Goal: Task Accomplishment & Management: Manage account settings

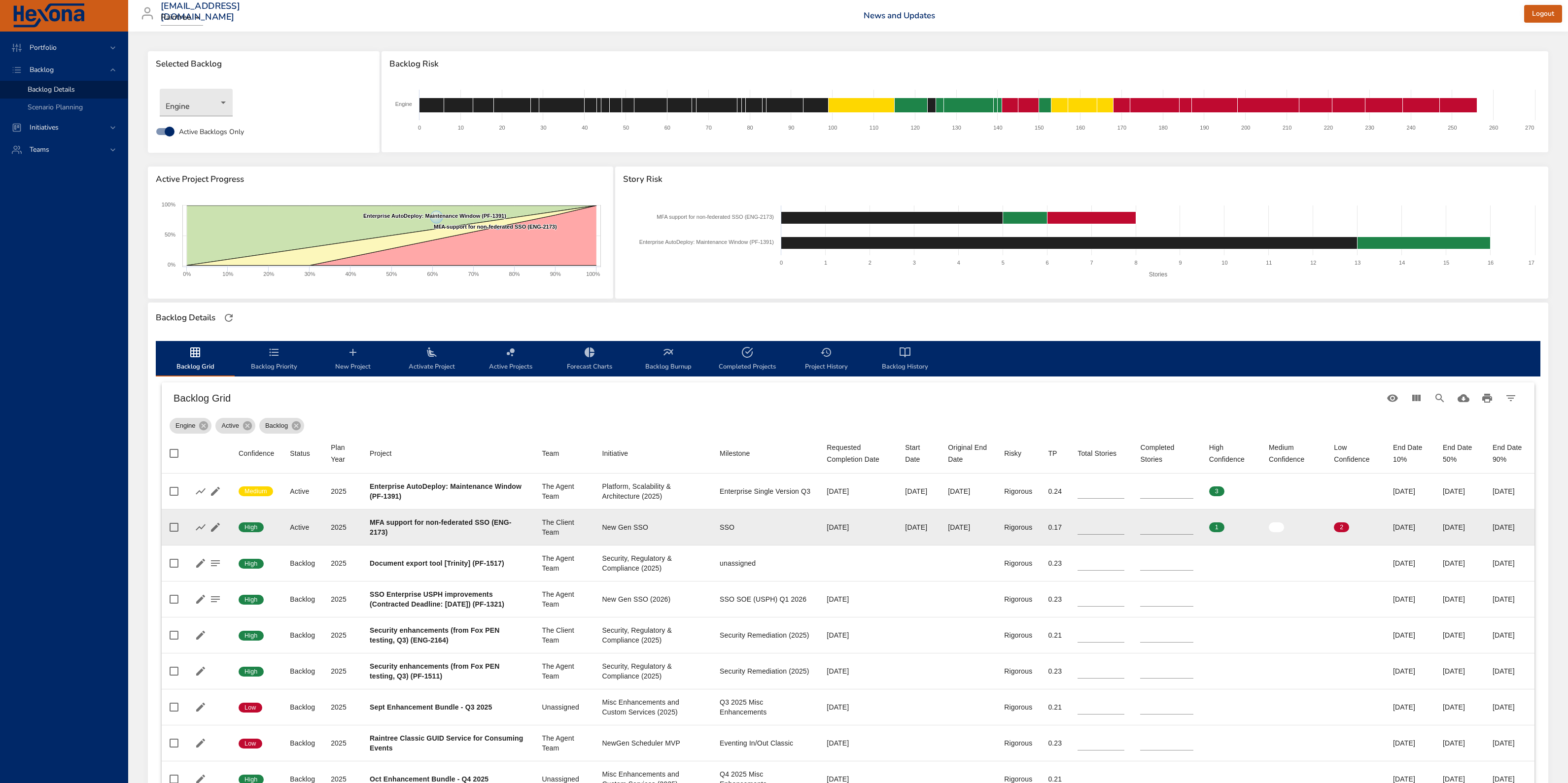
scroll to position [148, 0]
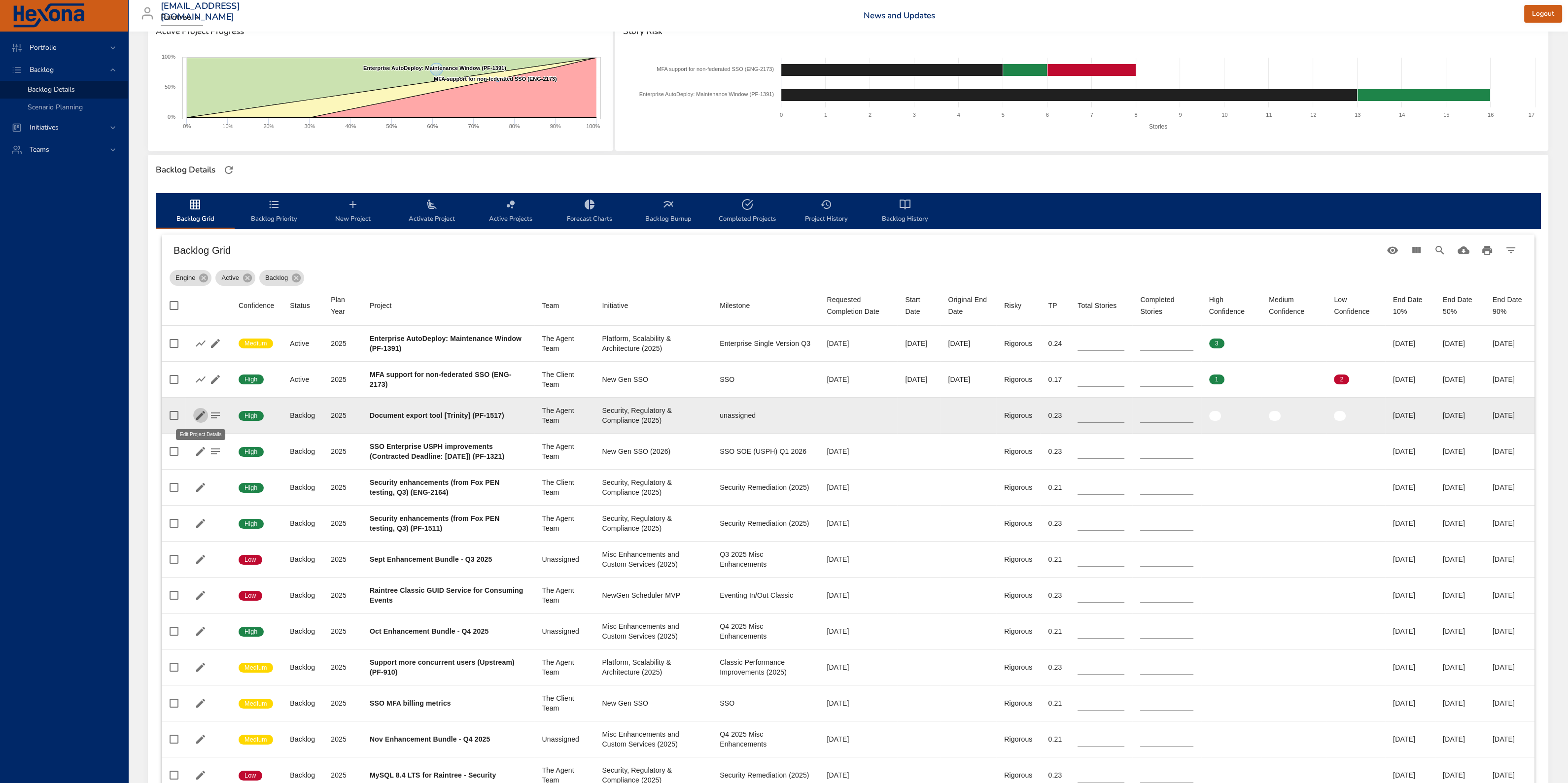
click at [201, 416] on icon "button" at bounding box center [200, 415] width 9 height 9
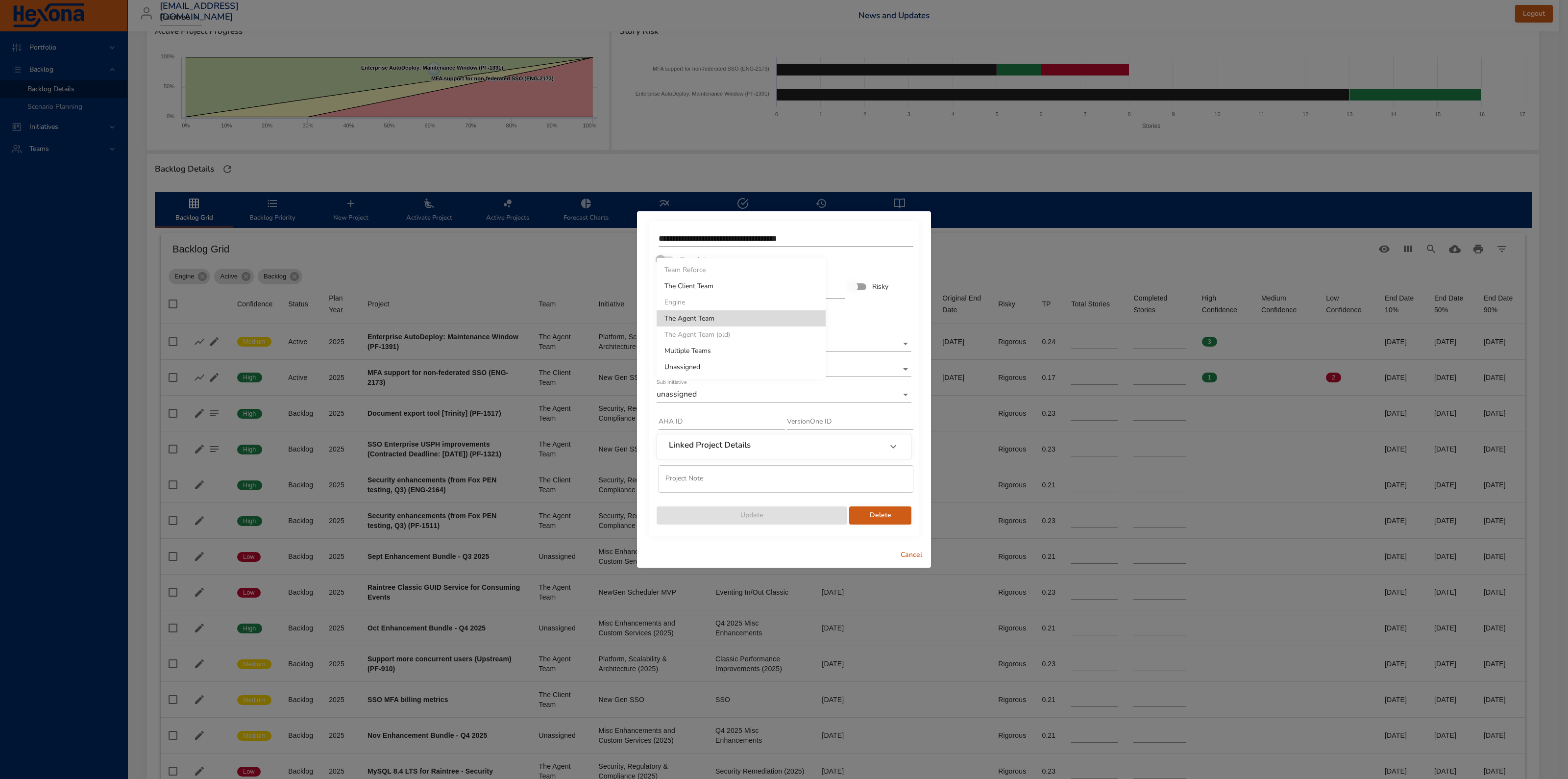
click at [807, 318] on body "Portfolio Backlog Backlog Details Scenario Planning Initiatives Teams [EMAIL_AD…" at bounding box center [784, 242] width 1568 height 779
click at [705, 316] on li "The Agent Team" at bounding box center [741, 319] width 169 height 16
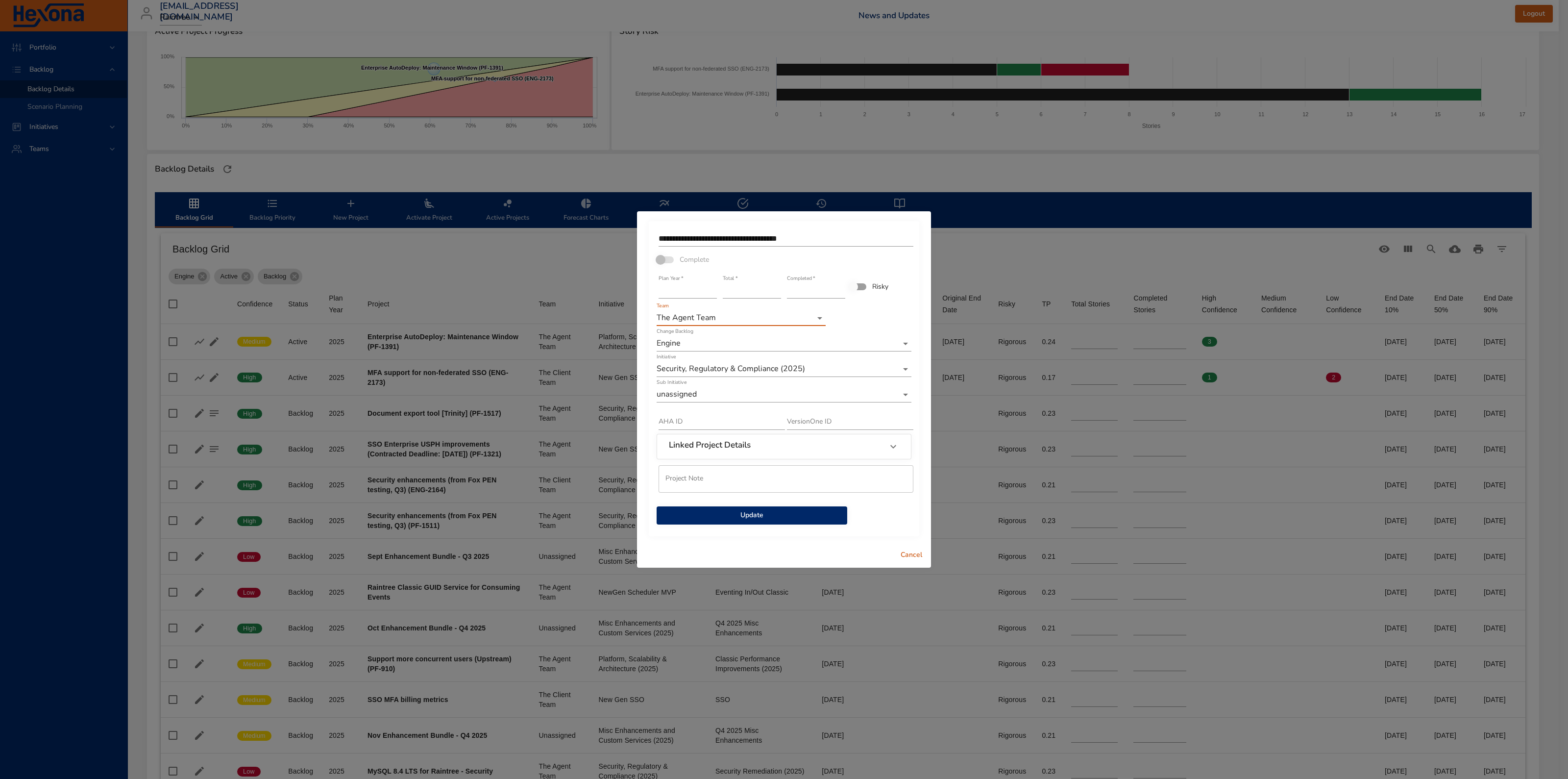
click at [793, 516] on span "Update" at bounding box center [752, 515] width 175 height 12
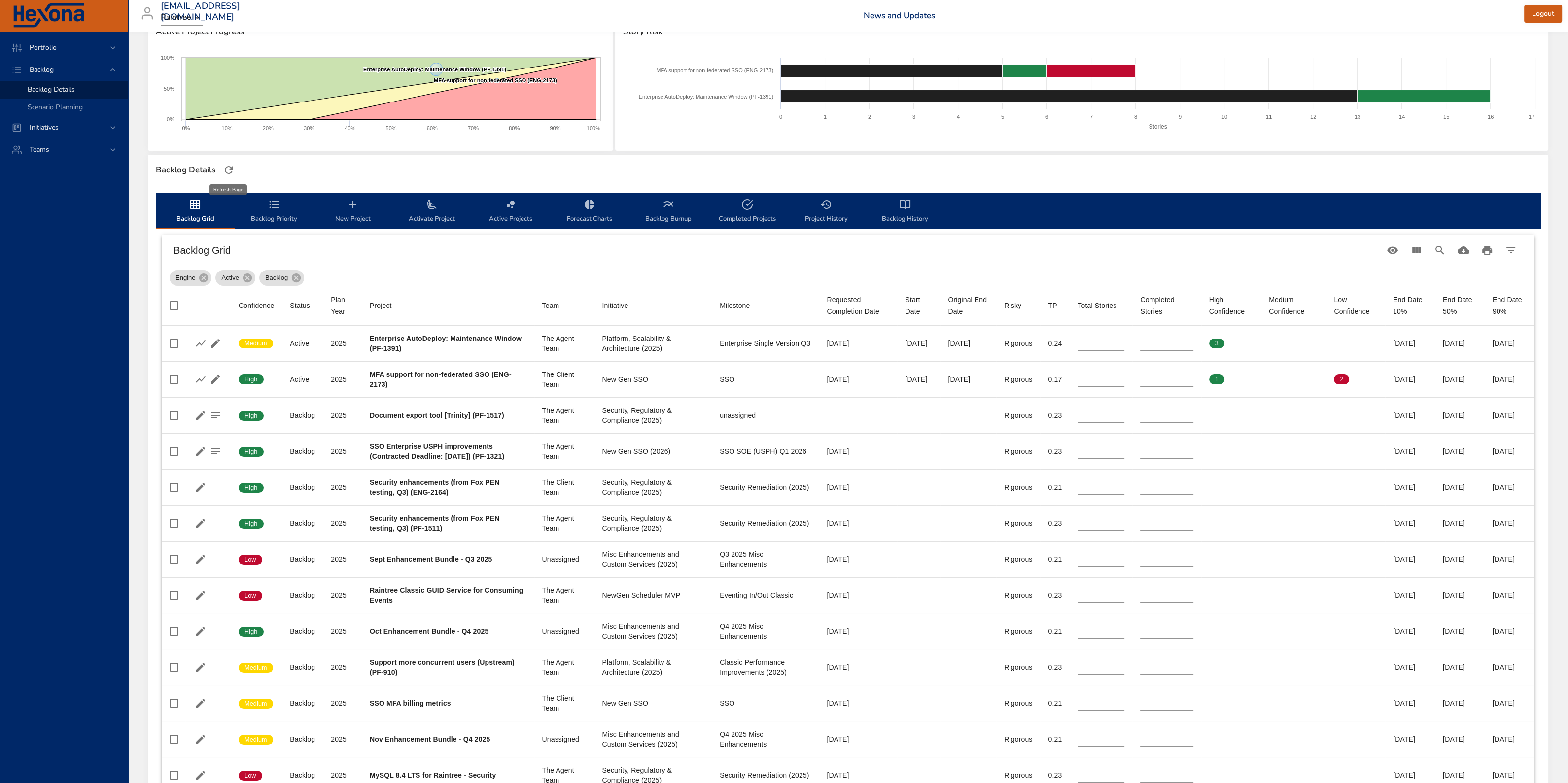
click at [224, 167] on icon "button" at bounding box center [228, 170] width 12 height 12
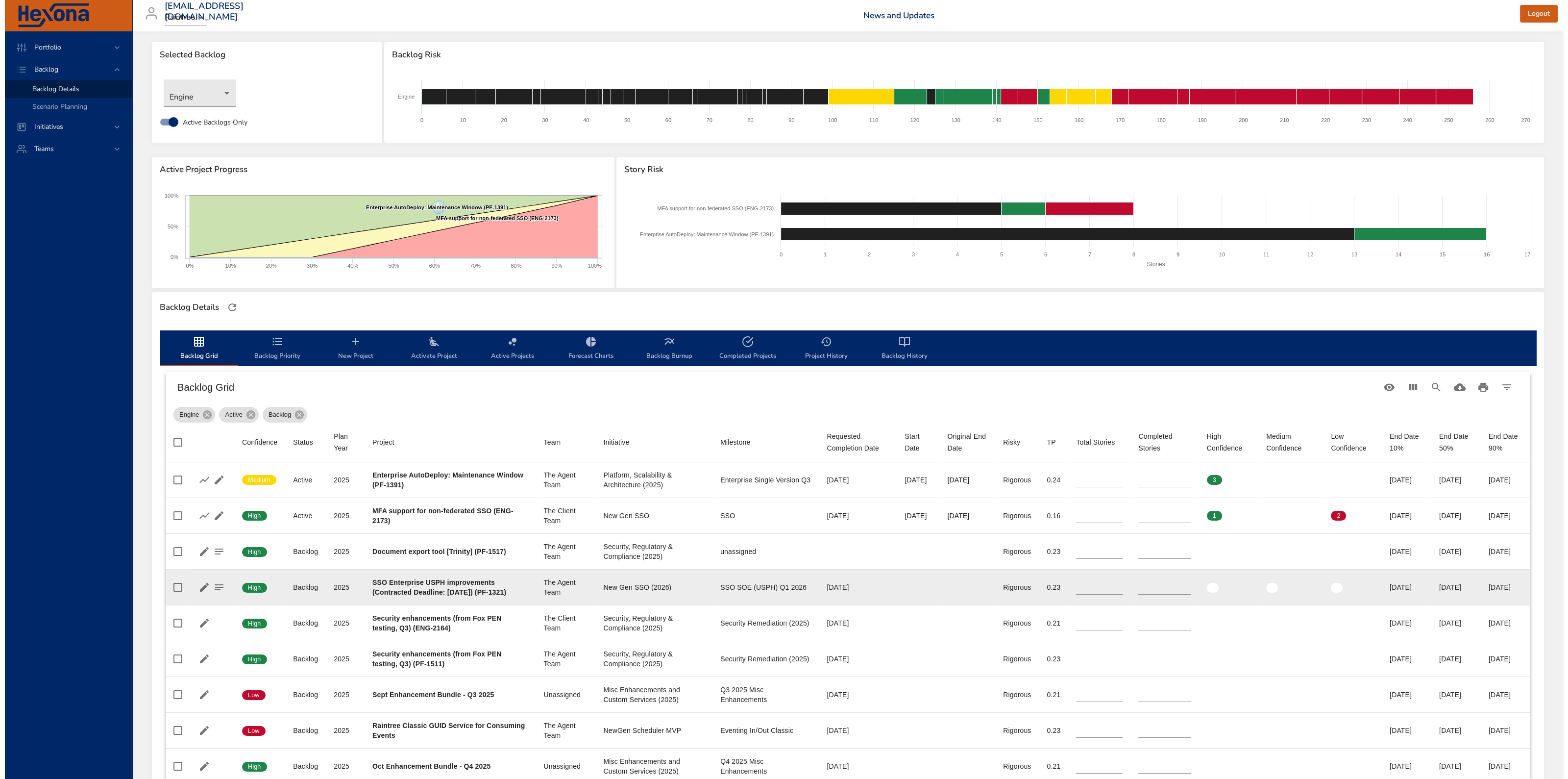
scroll to position [61, 0]
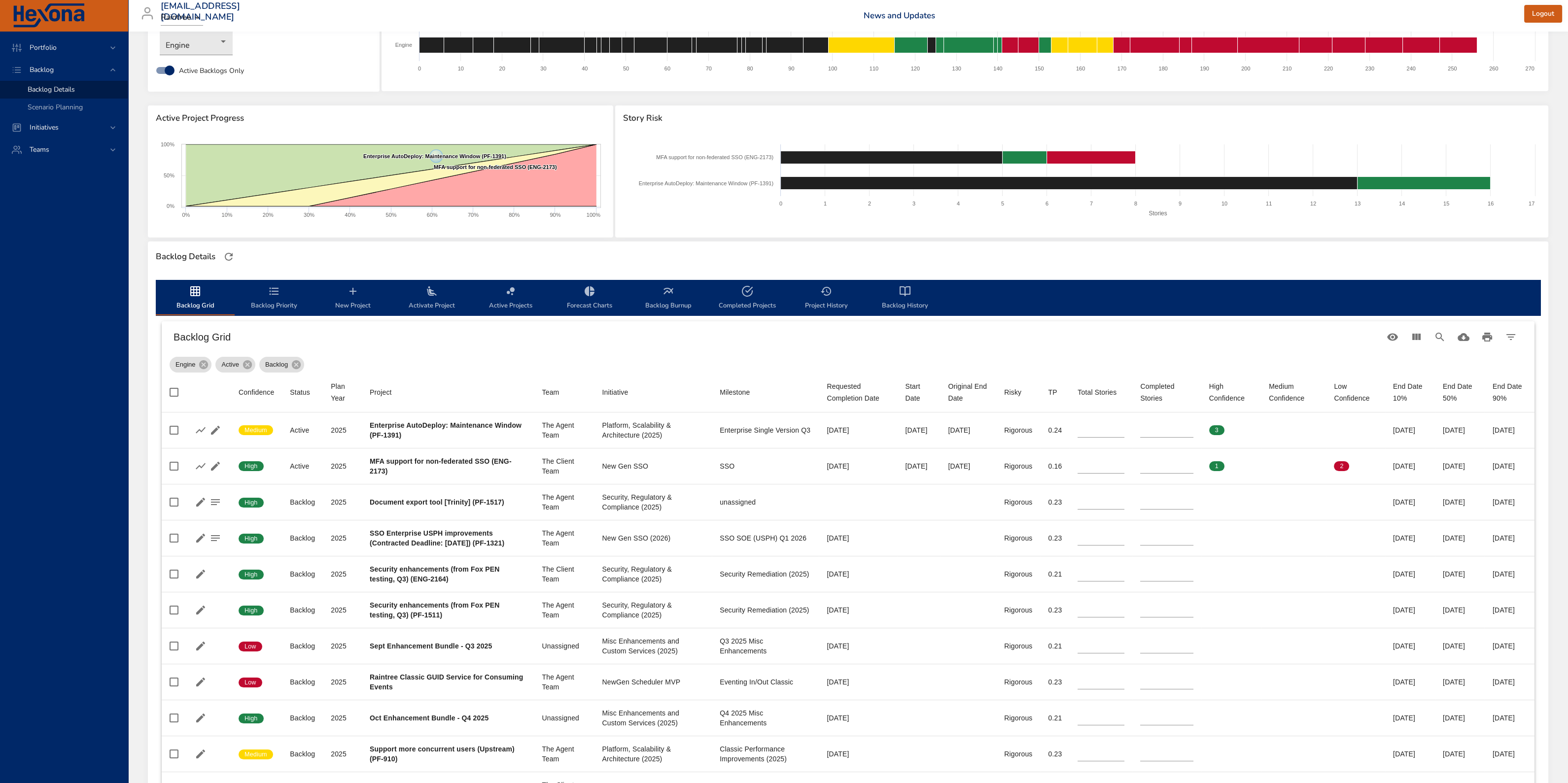
click at [426, 304] on span "Activate Project" at bounding box center [431, 298] width 67 height 26
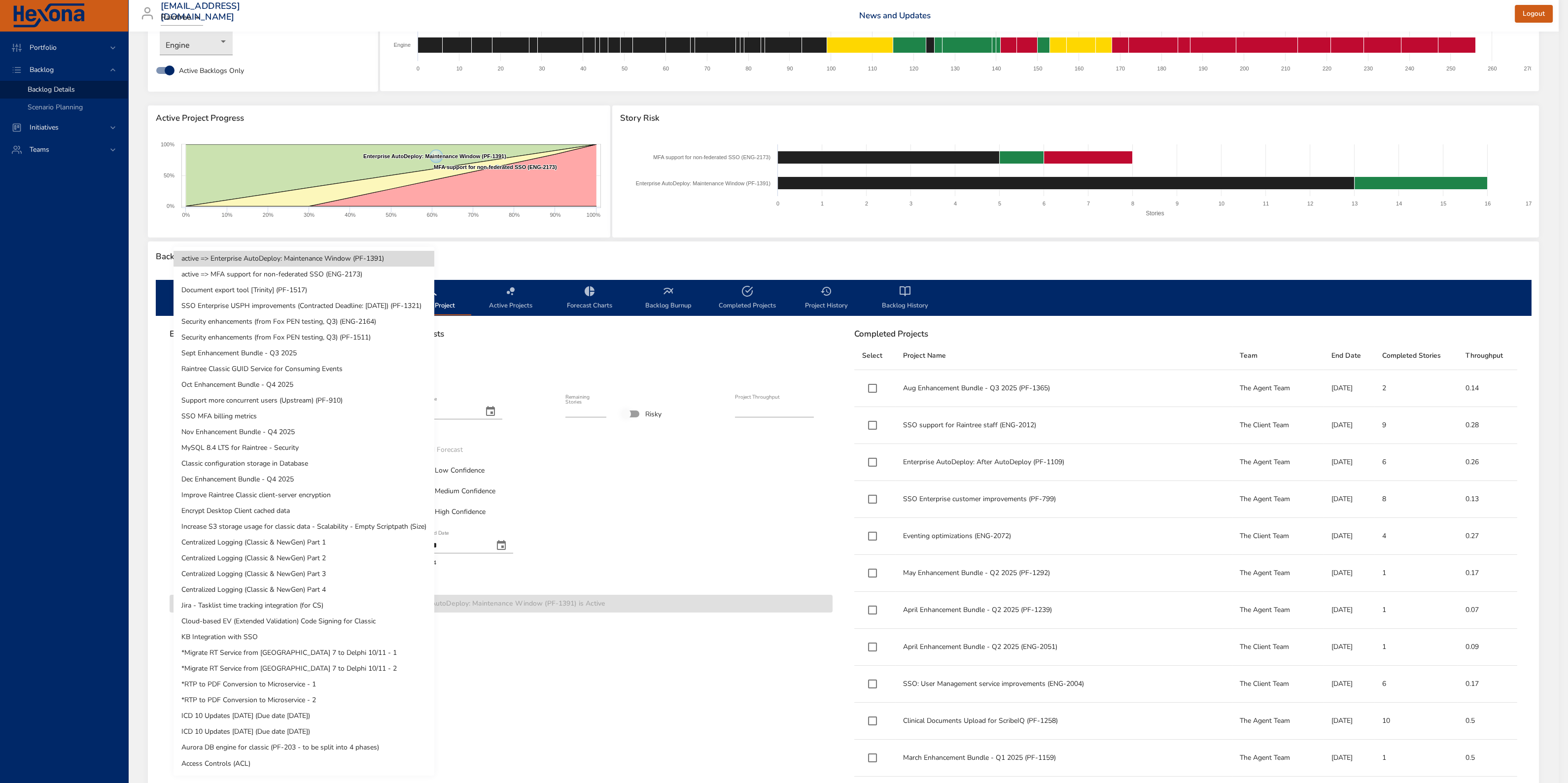
click at [391, 373] on body "Portfolio Backlog Backlog Details Scenario Planning Initiatives Teams [EMAIL_AD…" at bounding box center [784, 330] width 1568 height 783
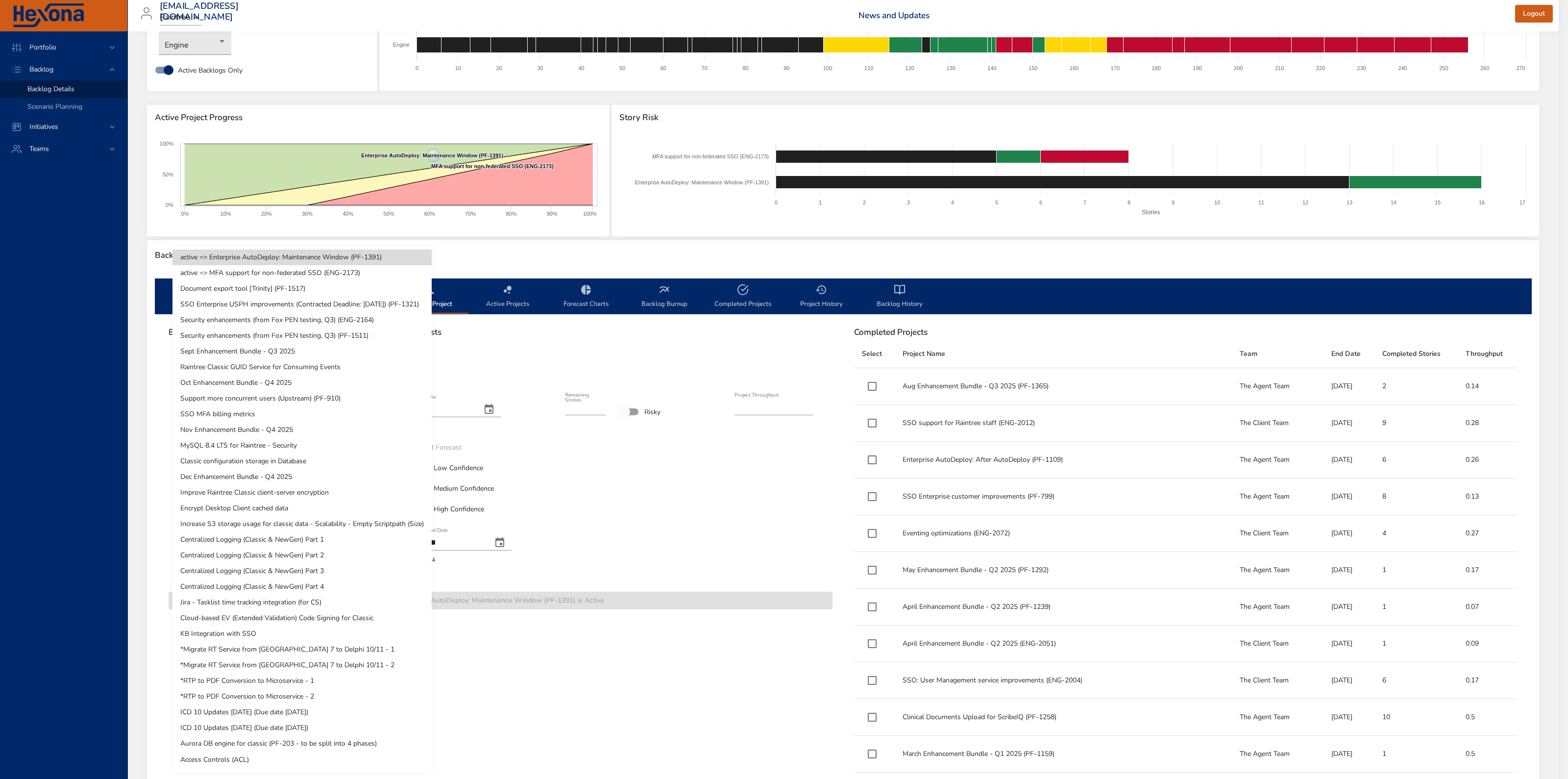
click at [260, 286] on li "Document export tool [Trinity] (PF-1517)" at bounding box center [302, 289] width 259 height 16
type input "*"
type input "****"
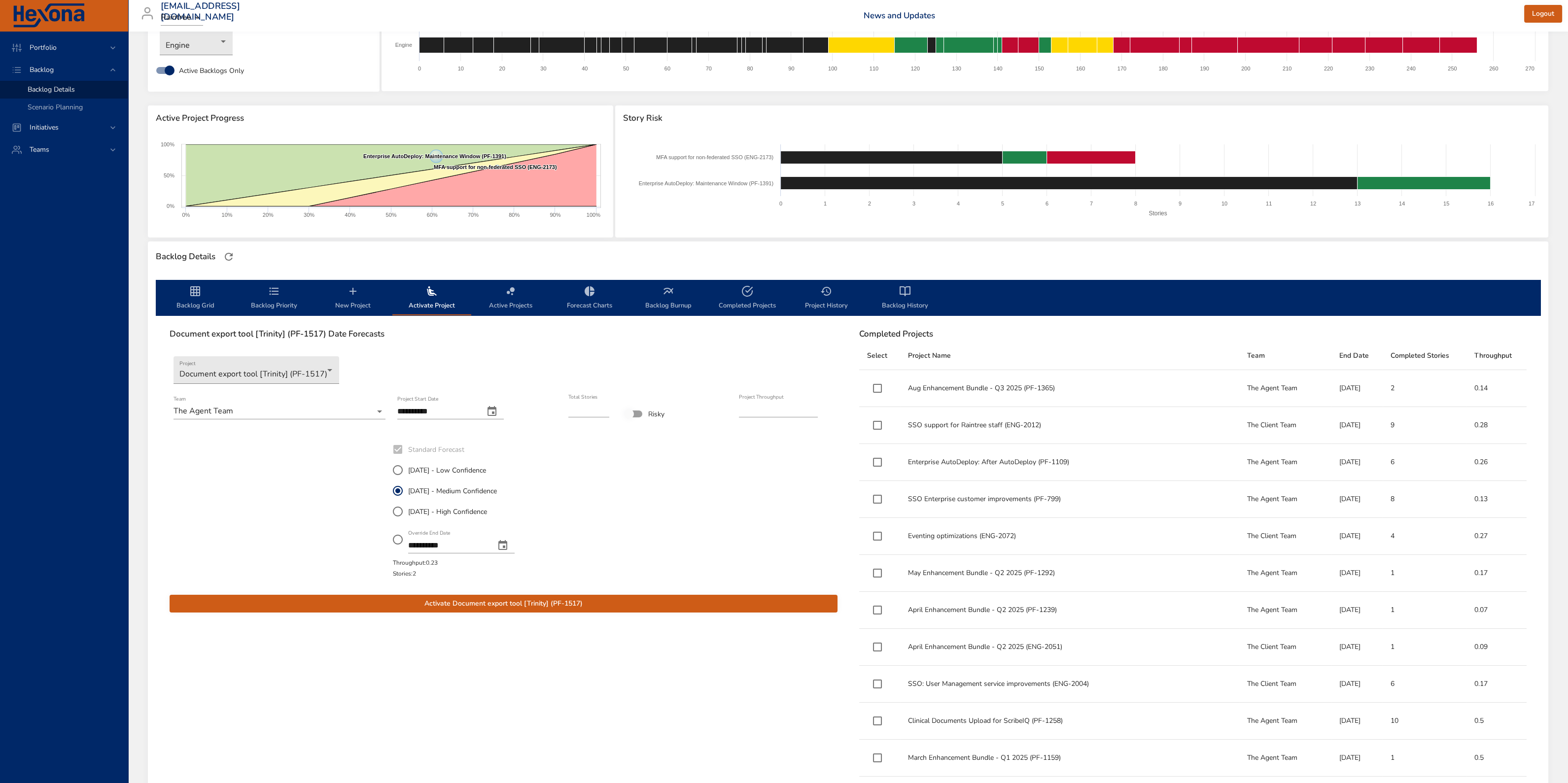
click at [536, 604] on span "Activate Document export tool [Trinity] (PF-1517)" at bounding box center [503, 604] width 652 height 12
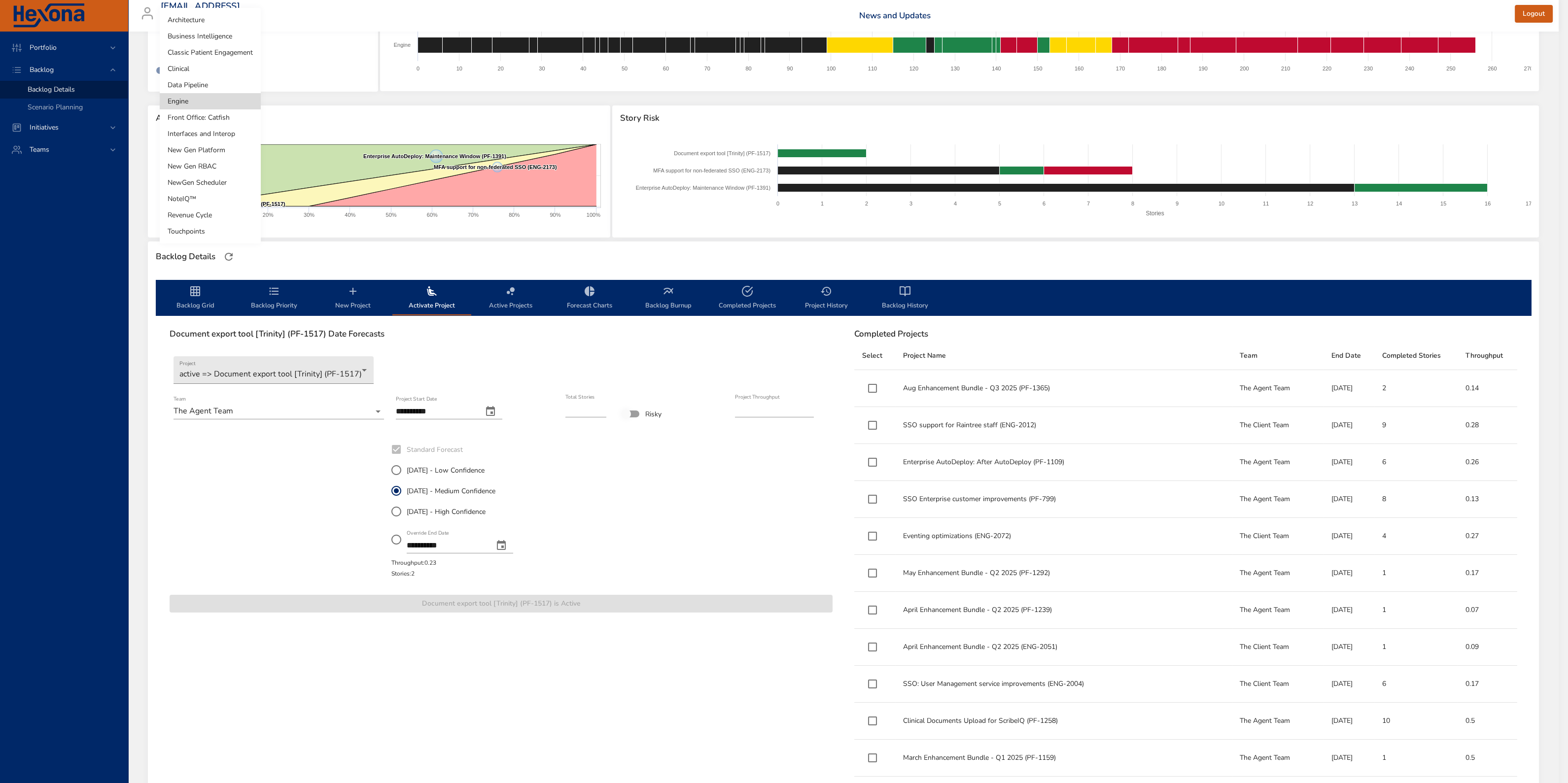
click at [215, 43] on body "Portfolio Backlog Backlog Details Scenario Planning Initiatives Teams [EMAIL_AD…" at bounding box center [784, 330] width 1568 height 783
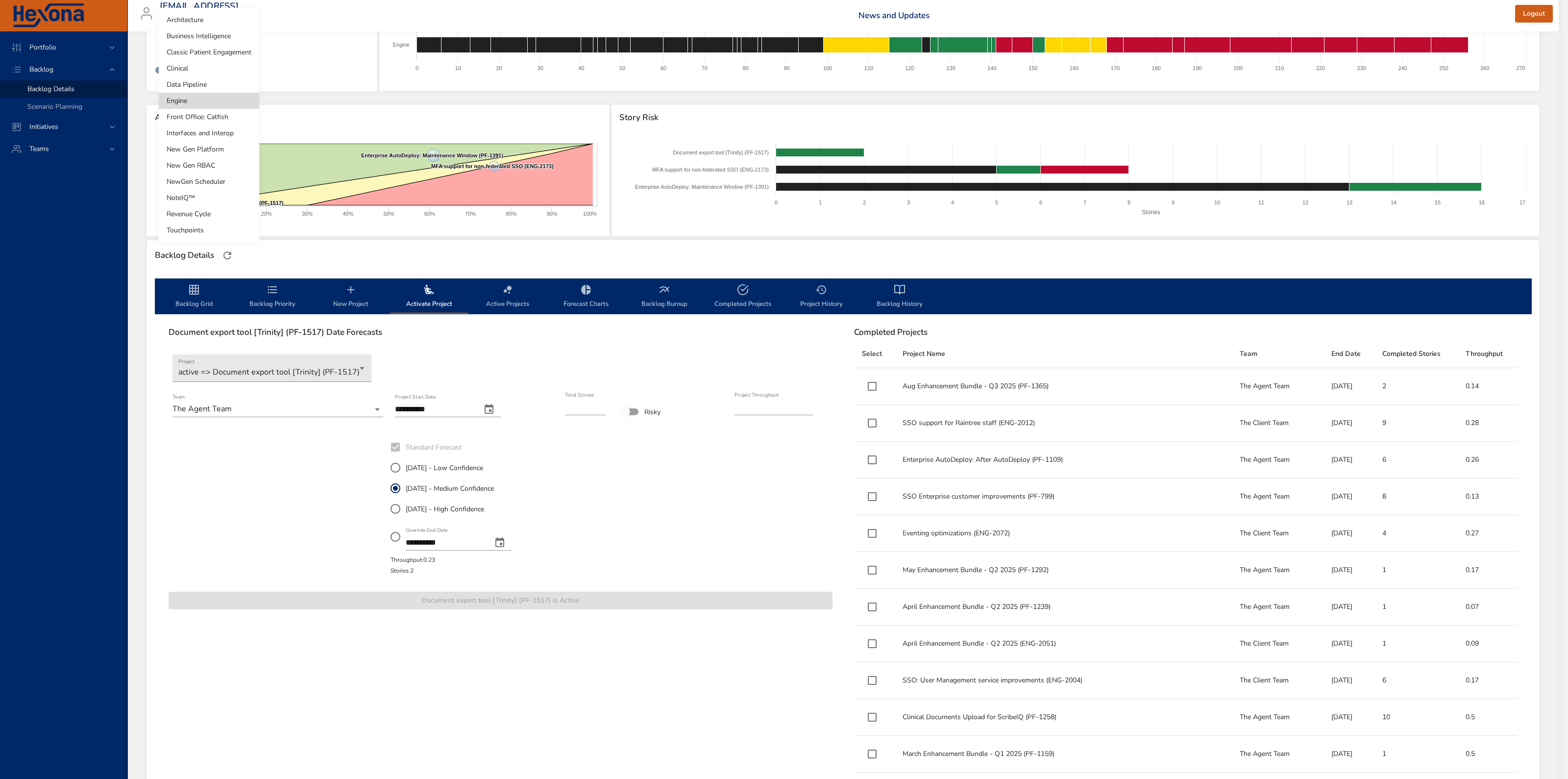
click at [221, 49] on li "Classic Patient Engagement" at bounding box center [209, 52] width 100 height 16
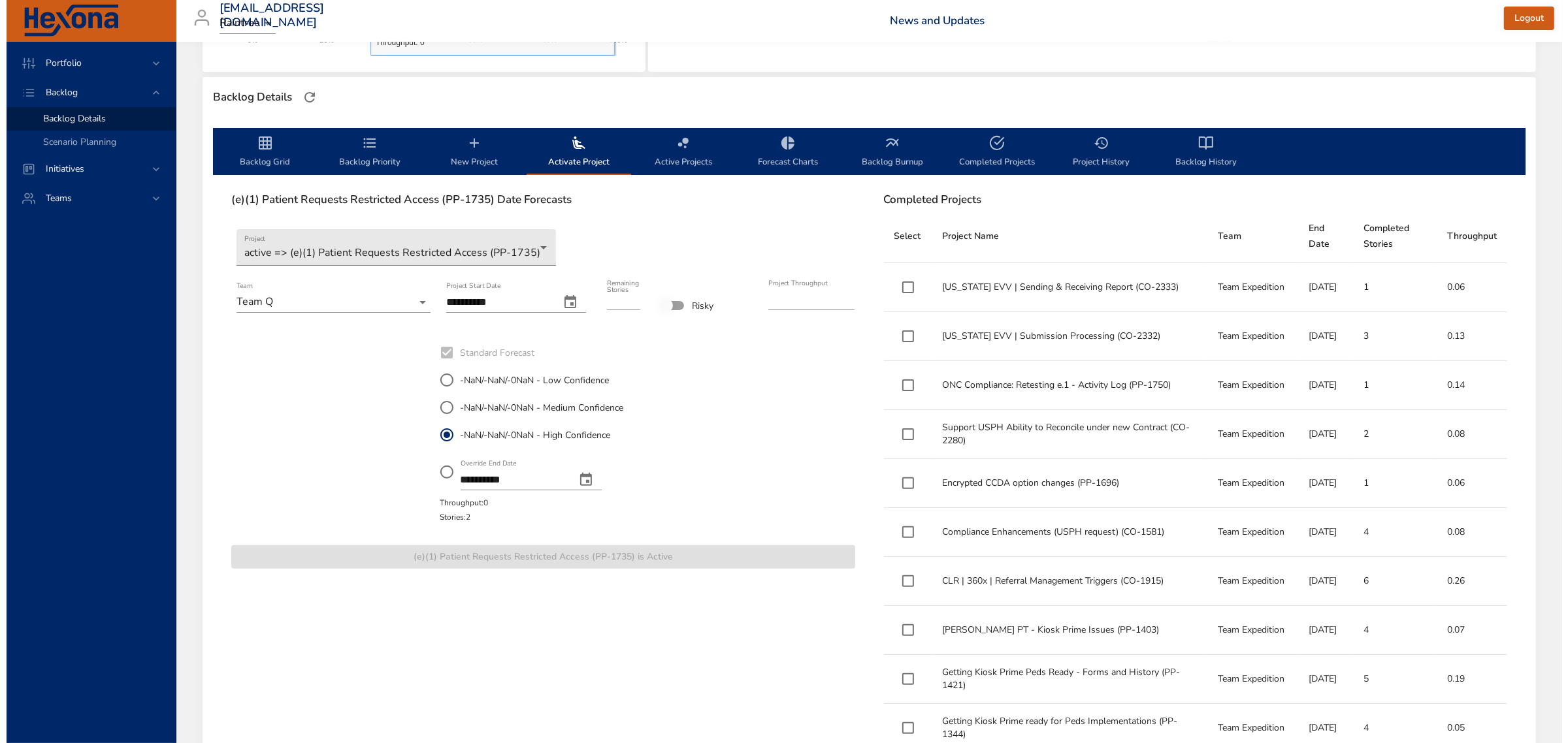
scroll to position [326, 0]
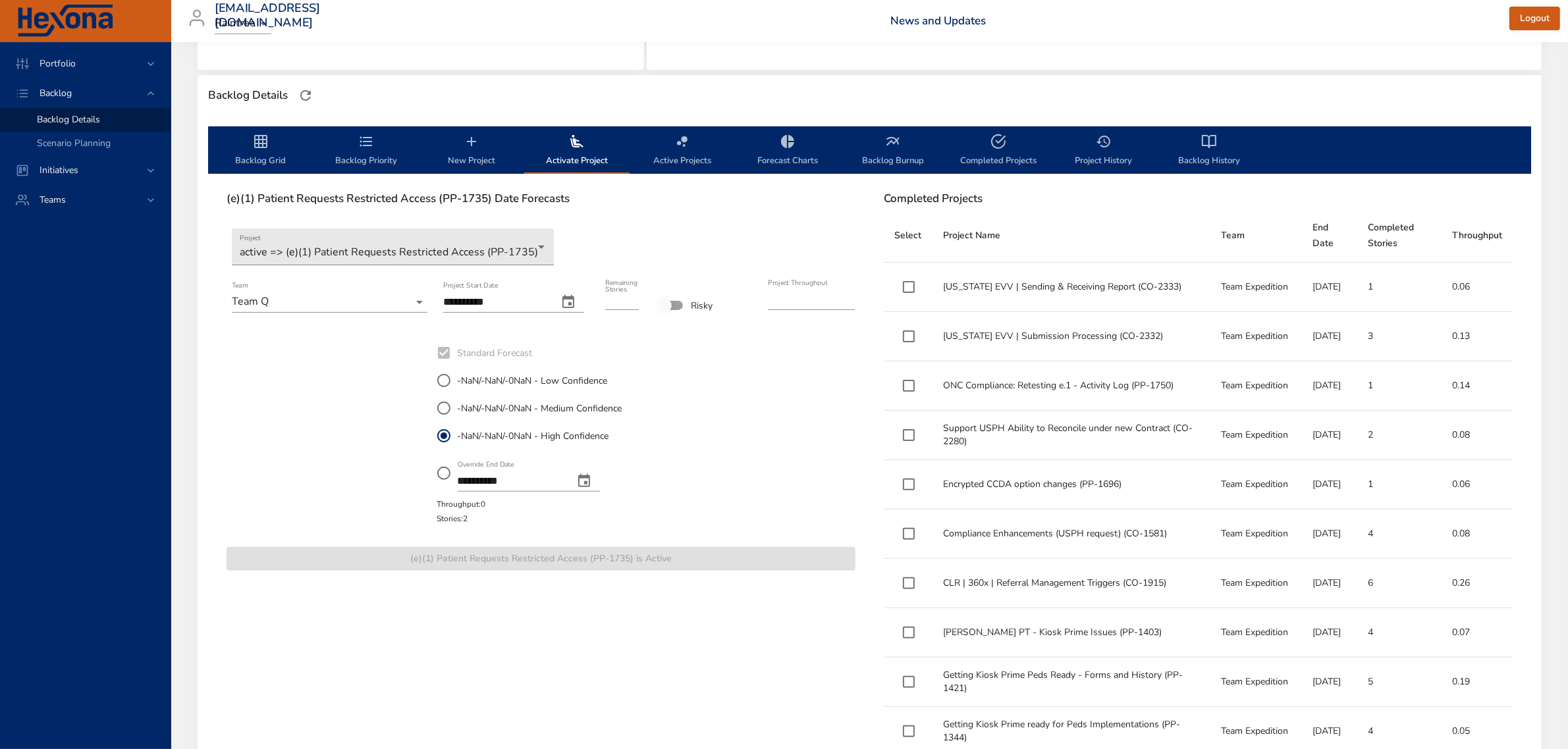
click at [258, 150] on span "Backlog Grid" at bounding box center [260, 150] width 89 height 35
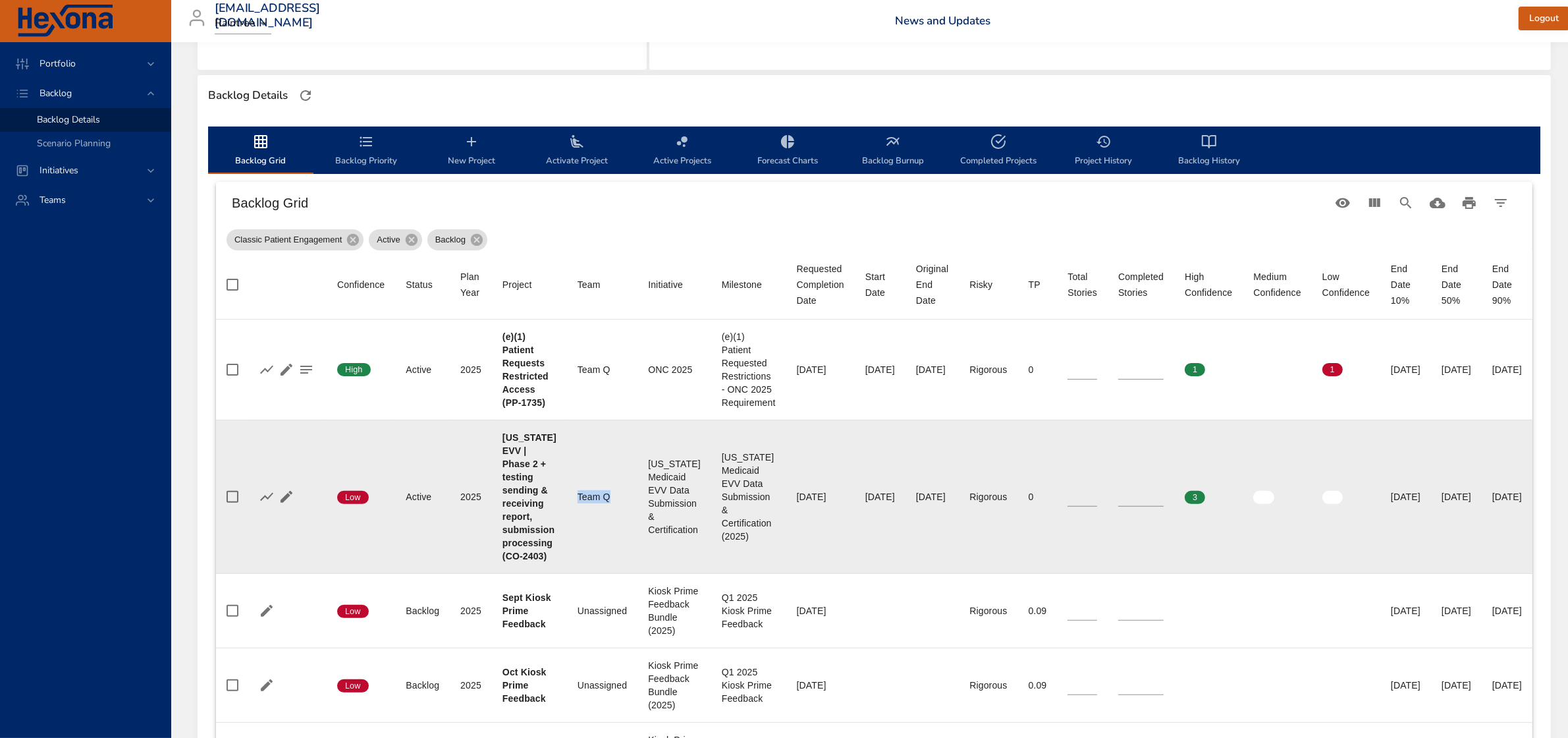
drag, startPoint x: 573, startPoint y: 491, endPoint x: 608, endPoint y: 488, distance: 35.1
click at [608, 488] on td "Team Team Q" at bounding box center [602, 497] width 70 height 154
drag, startPoint x: 647, startPoint y: 456, endPoint x: 700, endPoint y: 532, distance: 92.7
click at [700, 532] on td "Initiative [US_STATE] Medicaid EVV Data Submission & Certification" at bounding box center [674, 497] width 74 height 154
drag, startPoint x: 717, startPoint y: 448, endPoint x: 748, endPoint y: 544, distance: 100.9
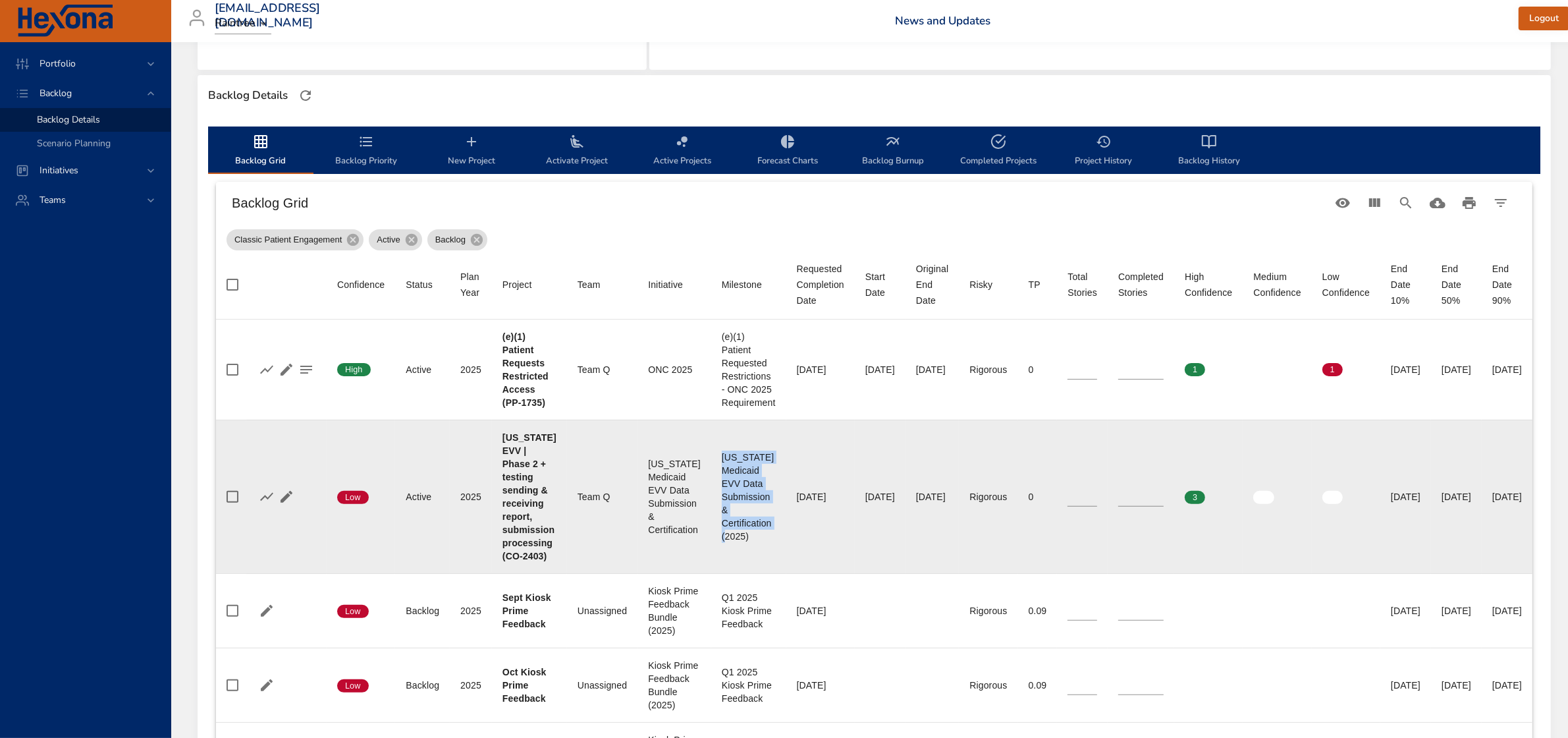
click at [748, 544] on td "Milestone [US_STATE] Medicaid EVV Data Submission & Certification (2025)" at bounding box center [748, 497] width 75 height 154
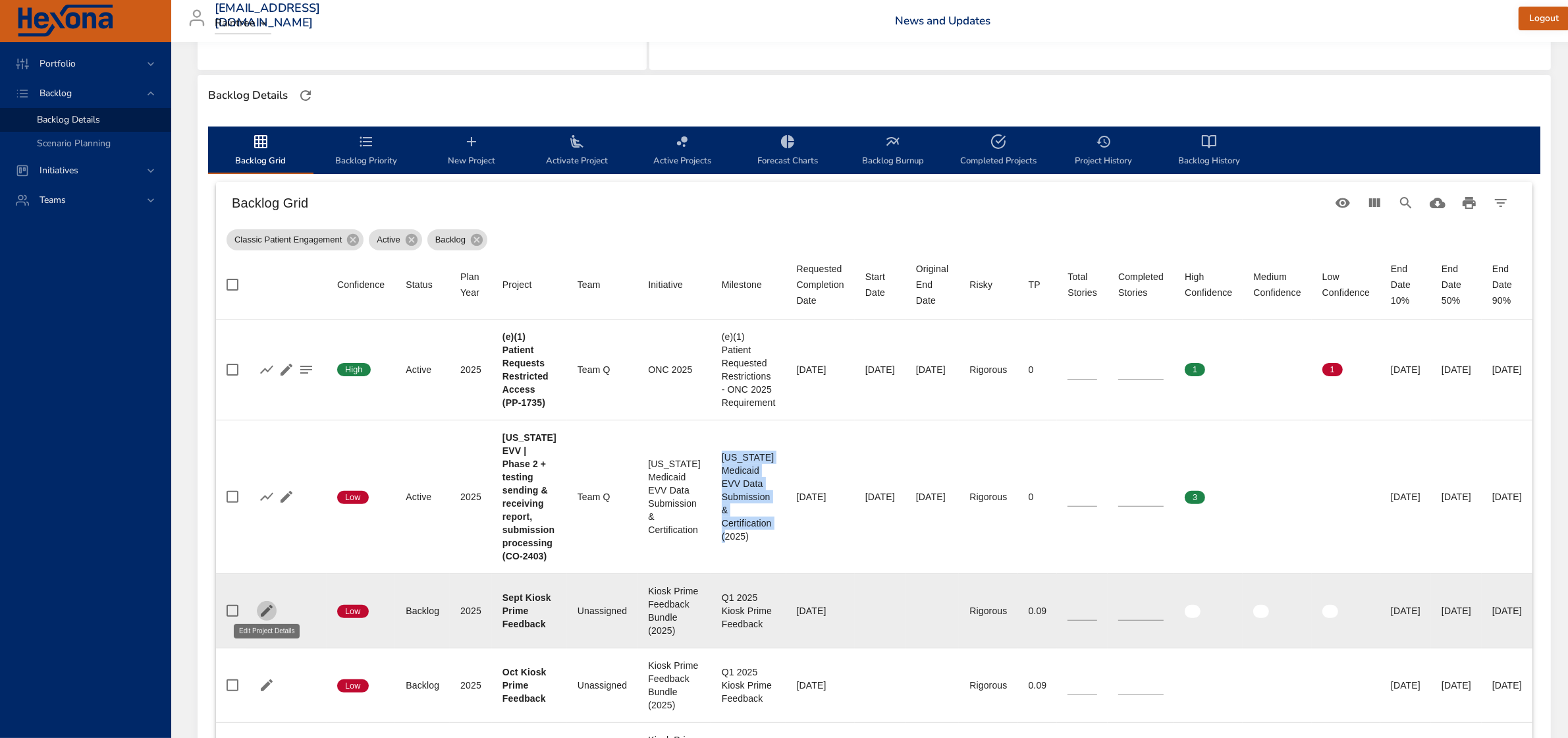
click at [258, 606] on icon "button" at bounding box center [266, 610] width 16 height 16
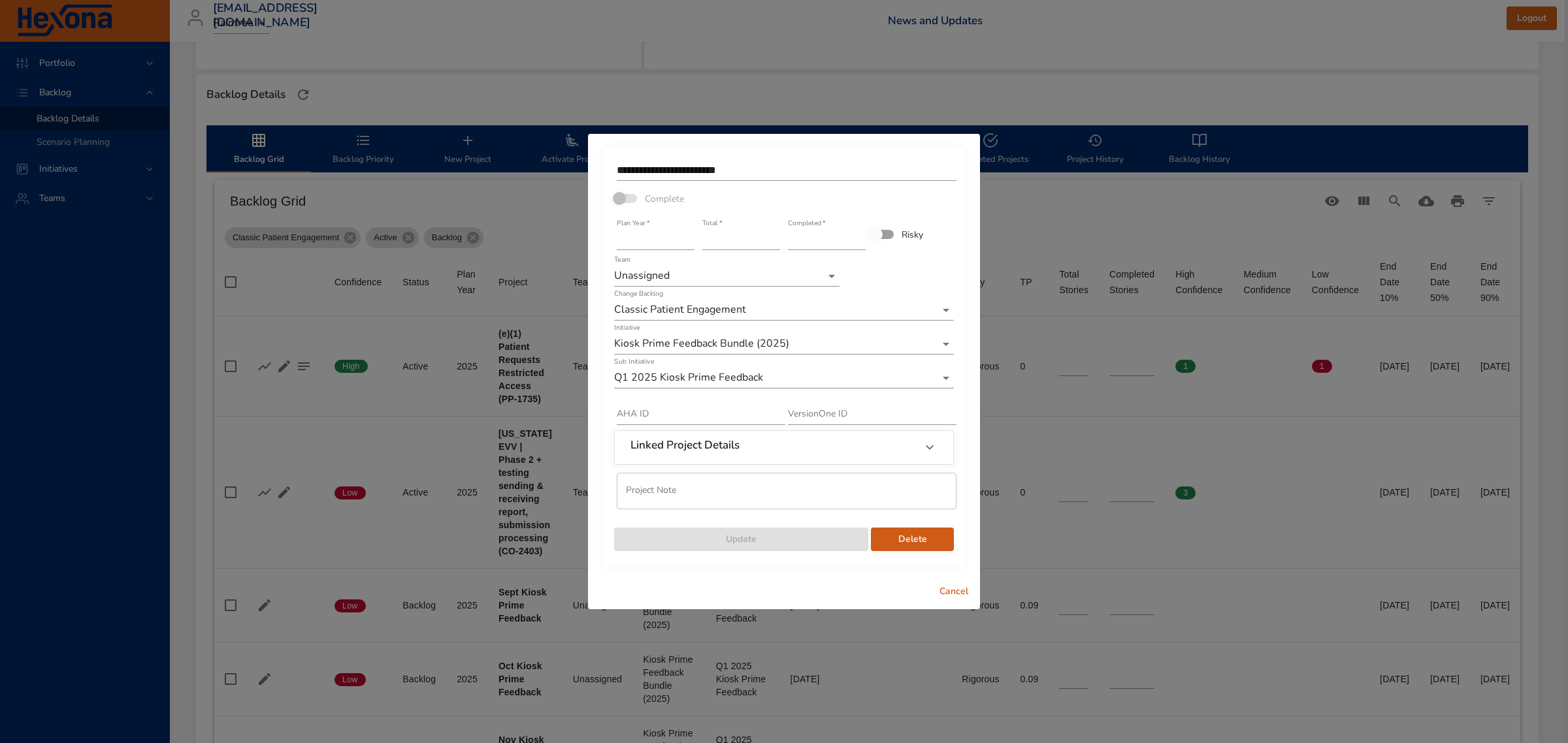
click at [924, 536] on span "Delete" at bounding box center [912, 539] width 62 height 16
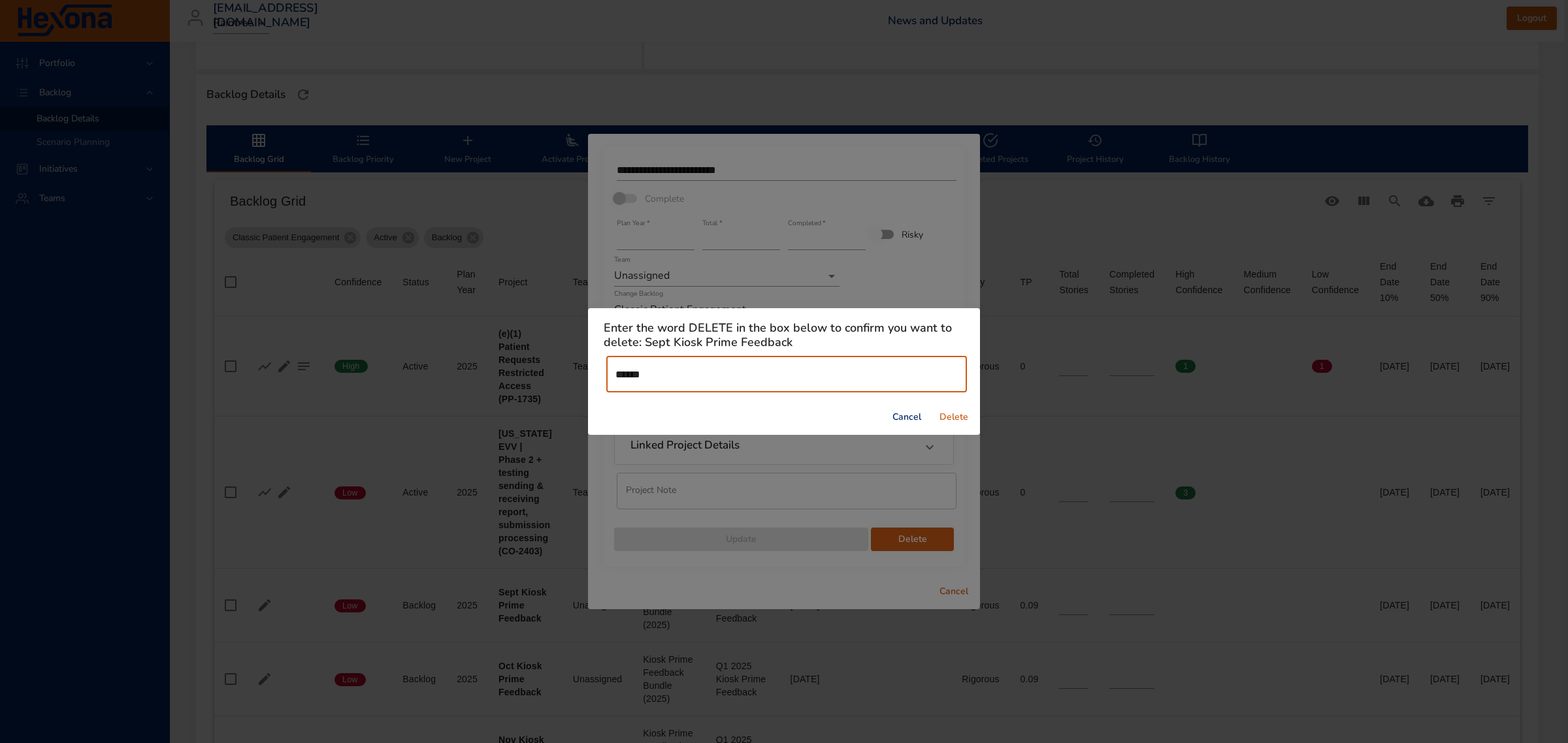
type input "******"
click at [950, 416] on span "Delete" at bounding box center [954, 418] width 32 height 16
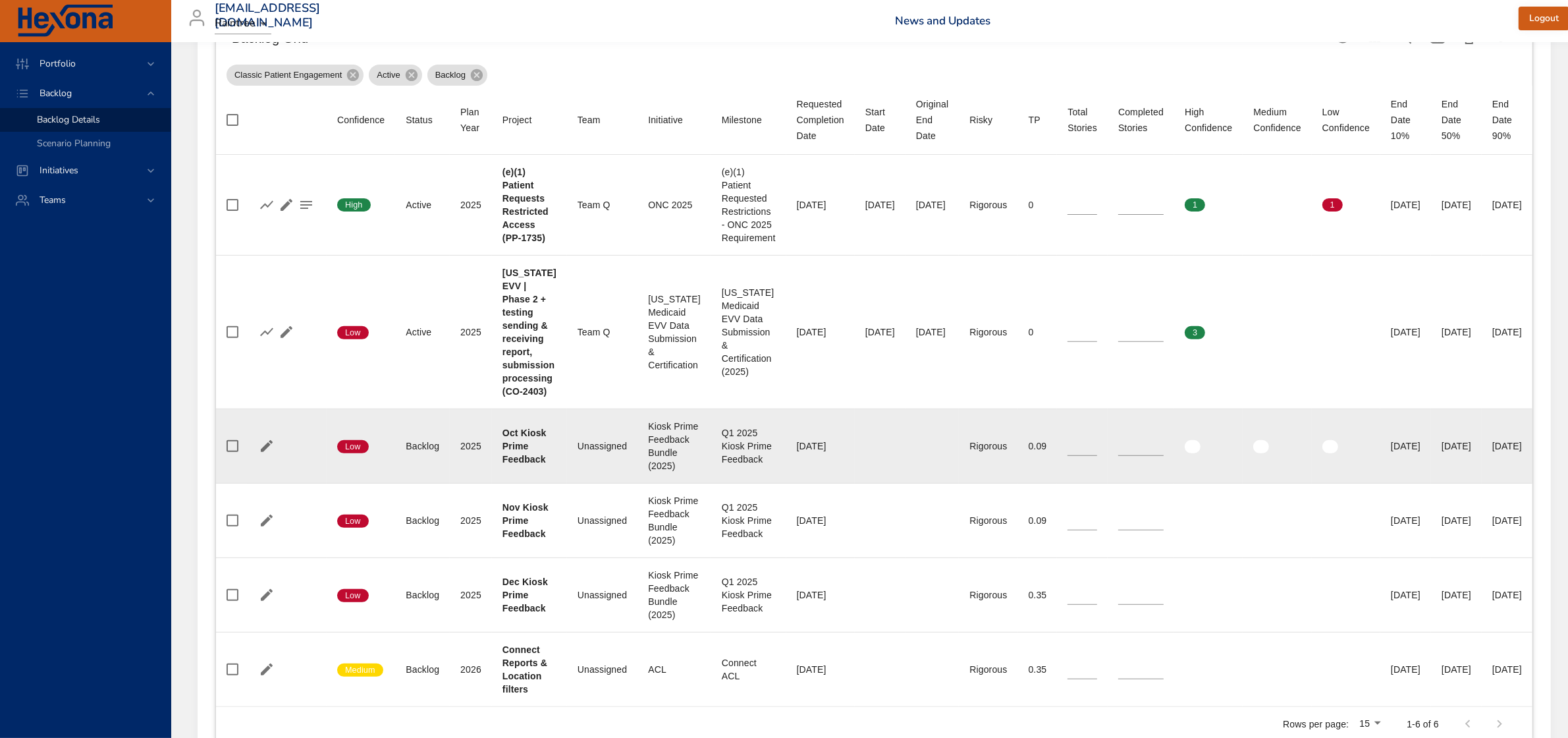
scroll to position [617, 0]
